Goal: Navigation & Orientation: Find specific page/section

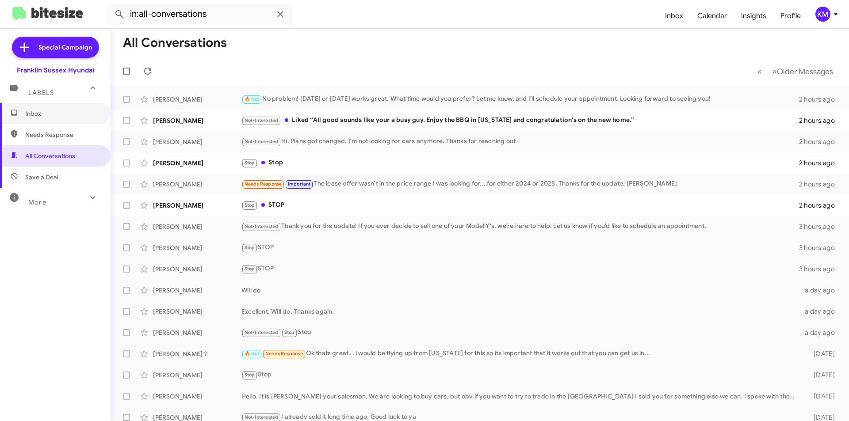
click at [46, 114] on span "Inbox" at bounding box center [62, 113] width 75 height 9
